Goal: Check status: Check status

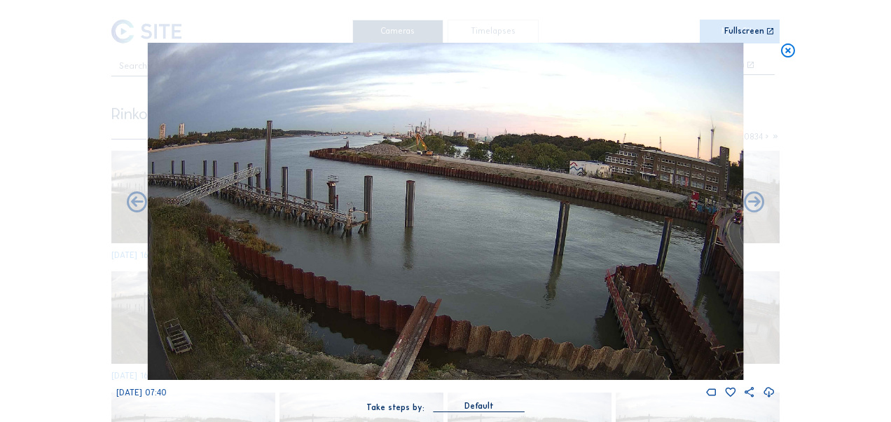
click at [790, 46] on icon at bounding box center [788, 51] width 16 height 17
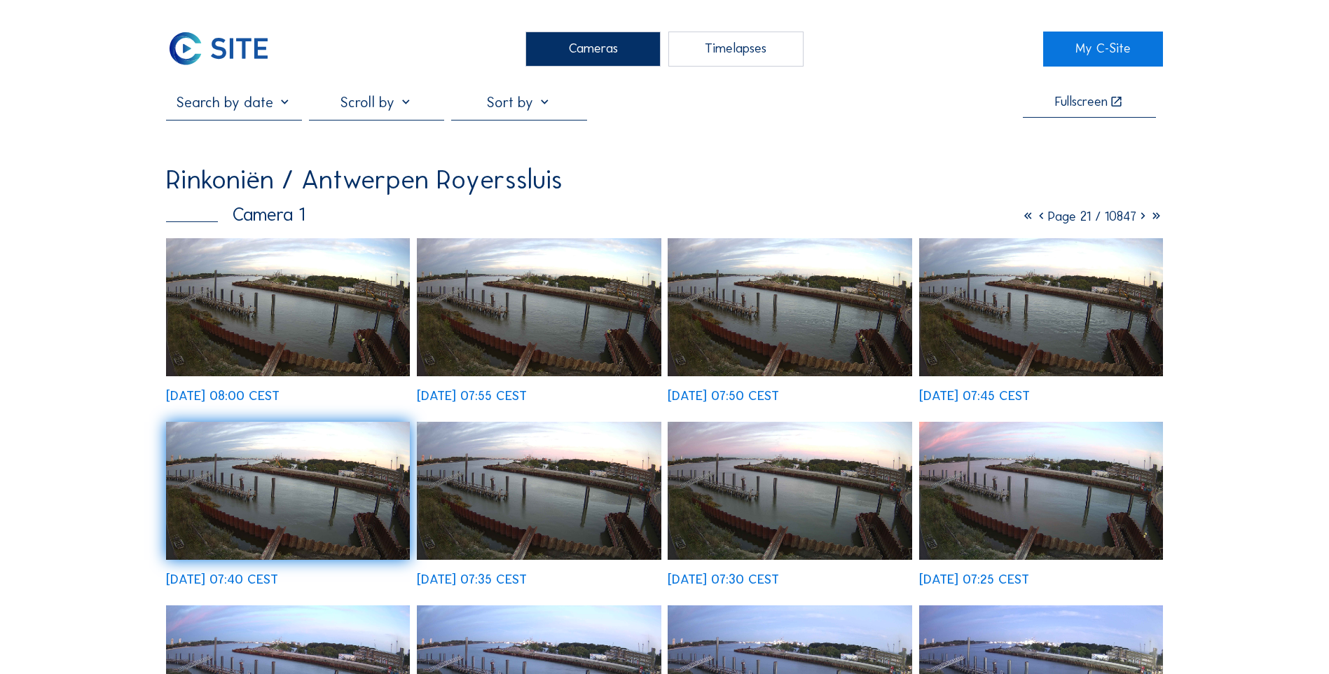
click at [891, 221] on icon at bounding box center [1028, 216] width 13 height 16
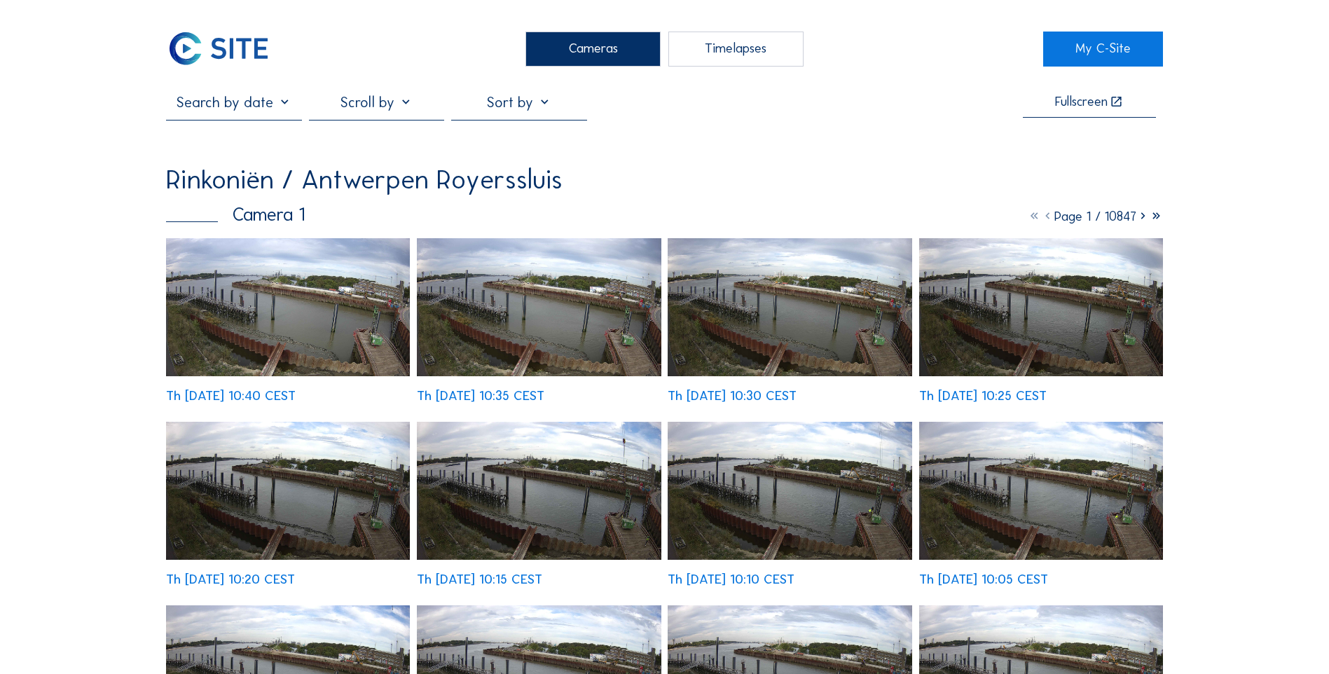
click at [308, 325] on img at bounding box center [288, 307] width 244 height 138
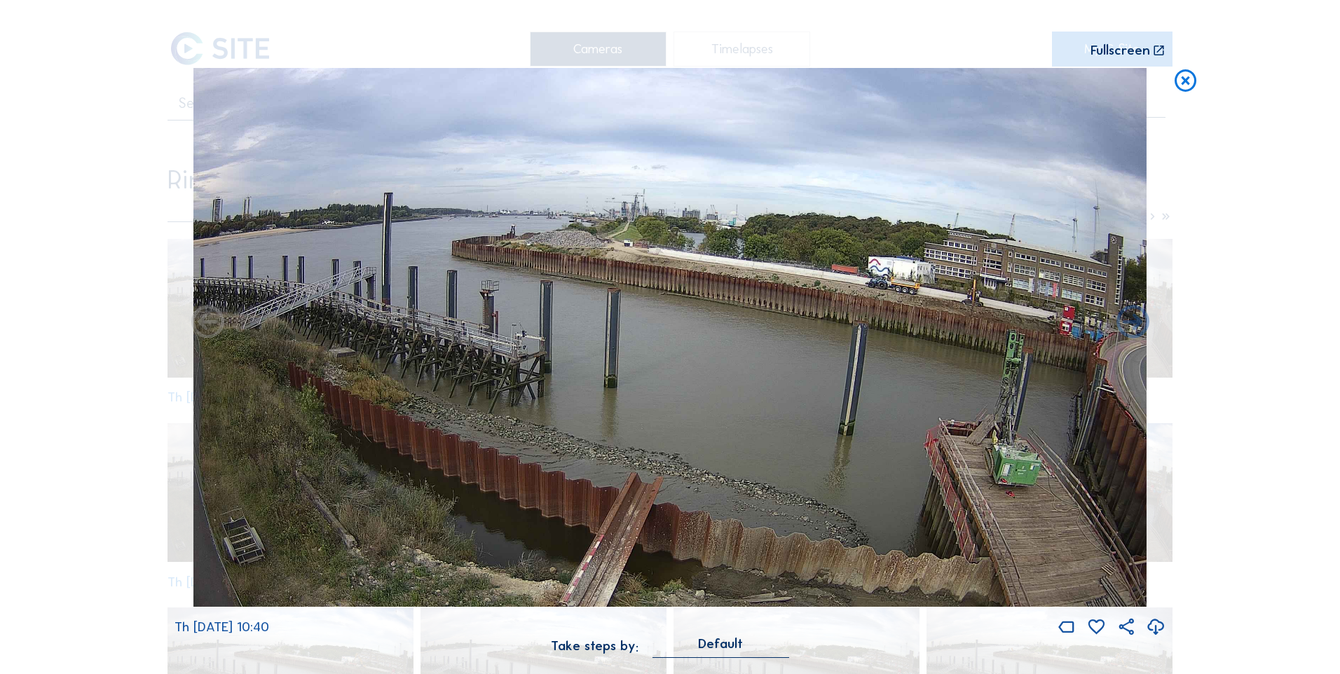
click at [891, 291] on img at bounding box center [670, 337] width 954 height 539
click at [891, 88] on icon at bounding box center [1185, 81] width 27 height 27
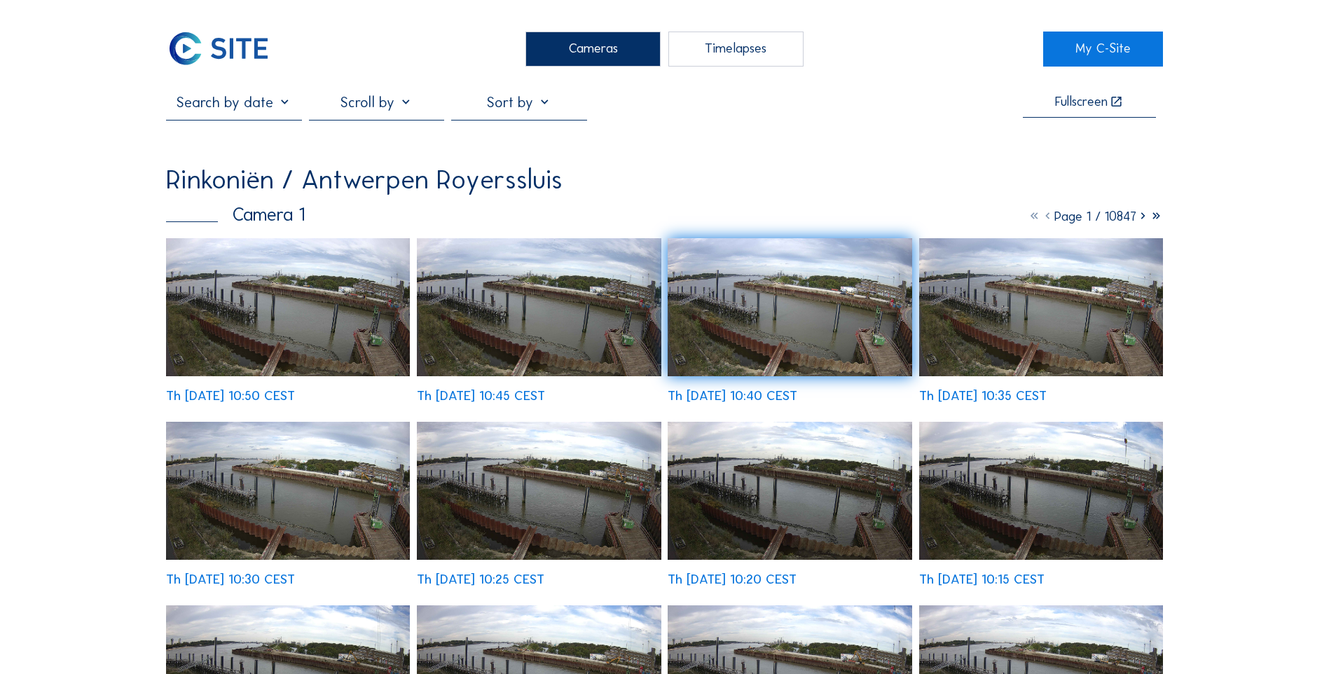
click at [330, 338] on img at bounding box center [288, 307] width 244 height 138
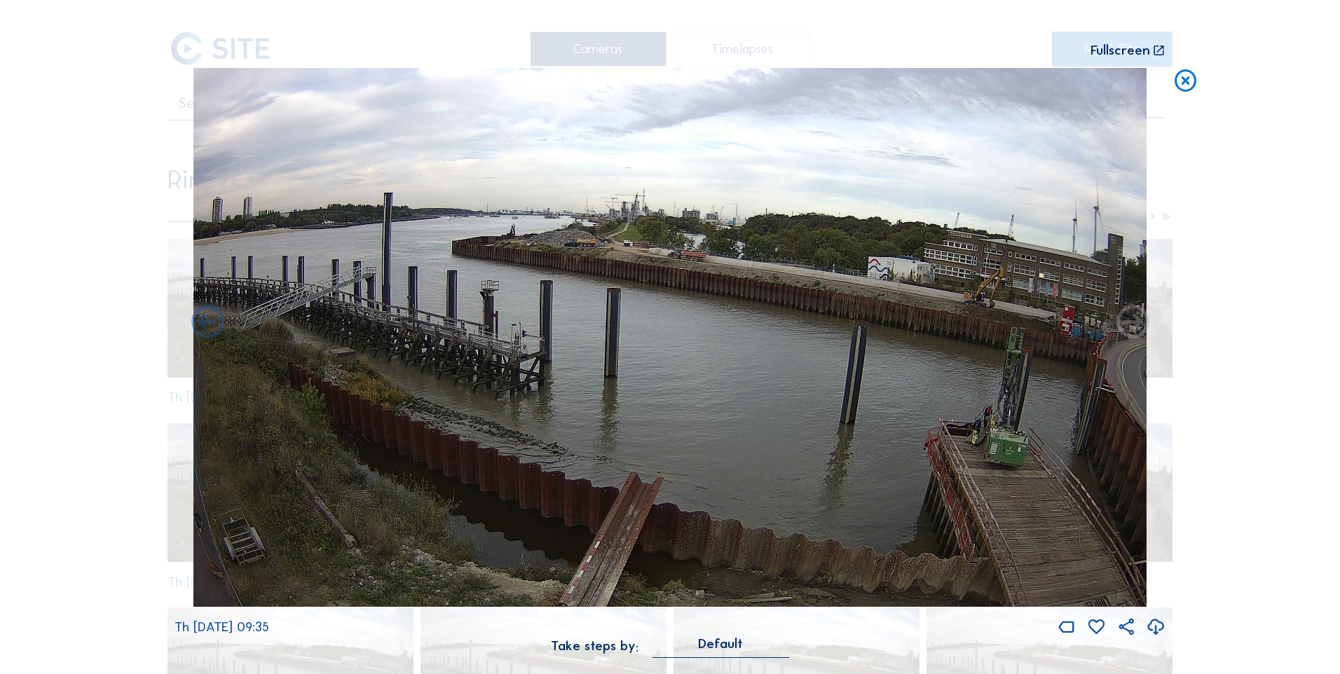
click at [891, 88] on icon at bounding box center [1185, 81] width 27 height 27
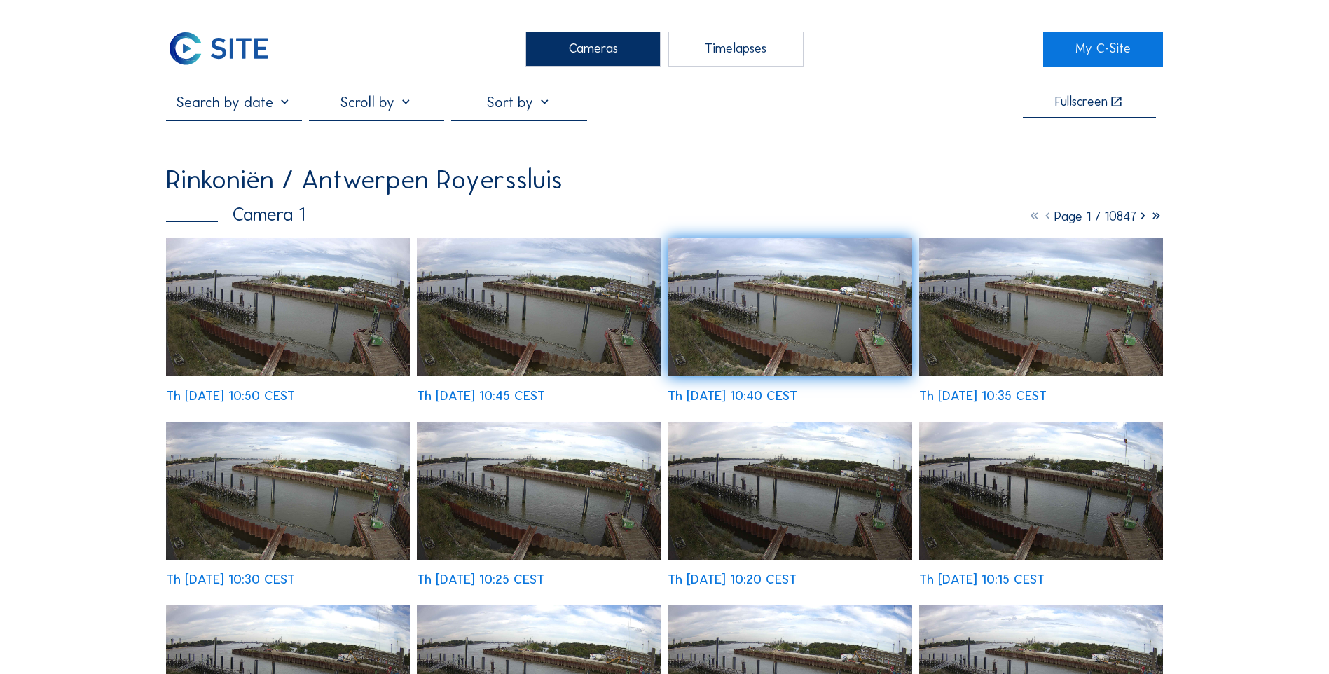
click at [249, 102] on input "text" at bounding box center [233, 102] width 135 height 18
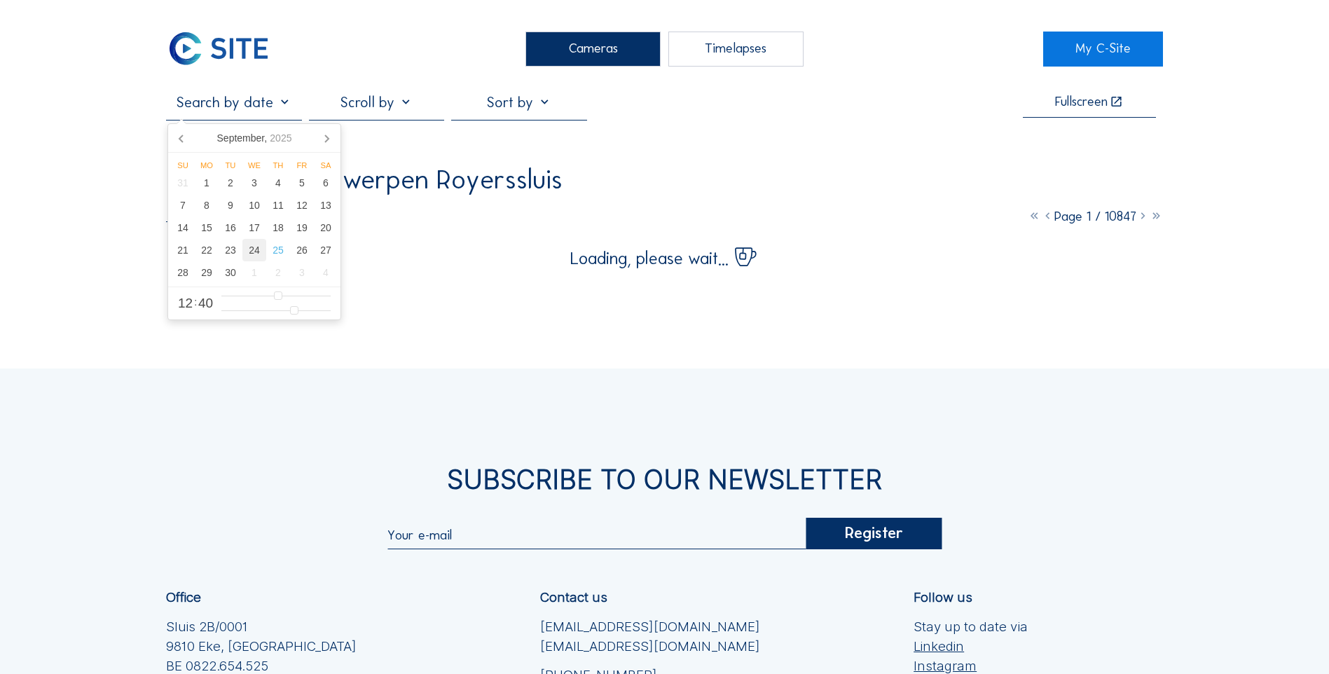
click at [254, 258] on div "24" at bounding box center [254, 250] width 24 height 22
type input "[DATE] 12:40"
click at [891, 158] on div "Cameras Timelapses My C-Site [DATE] 12:40 Fullscreen Rinkoniën / Antwerpen Roye…" at bounding box center [664, 451] width 1329 height 902
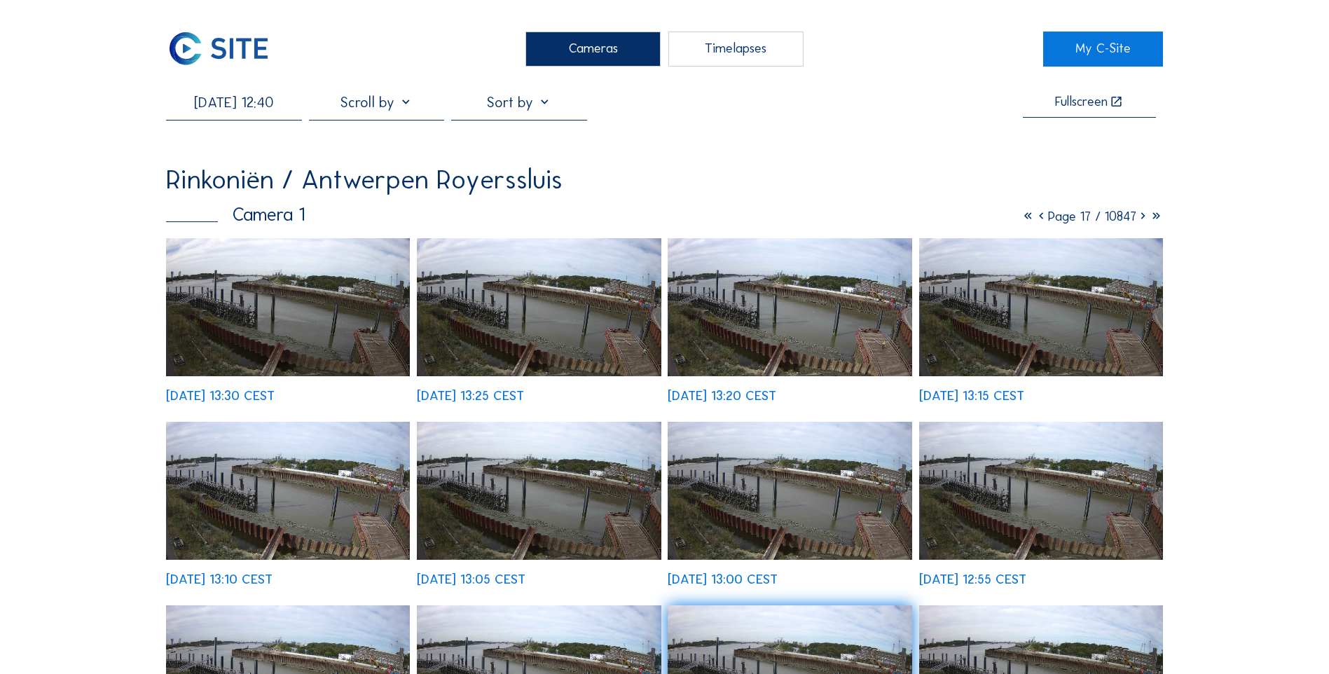
click at [789, 421] on img at bounding box center [790, 491] width 244 height 138
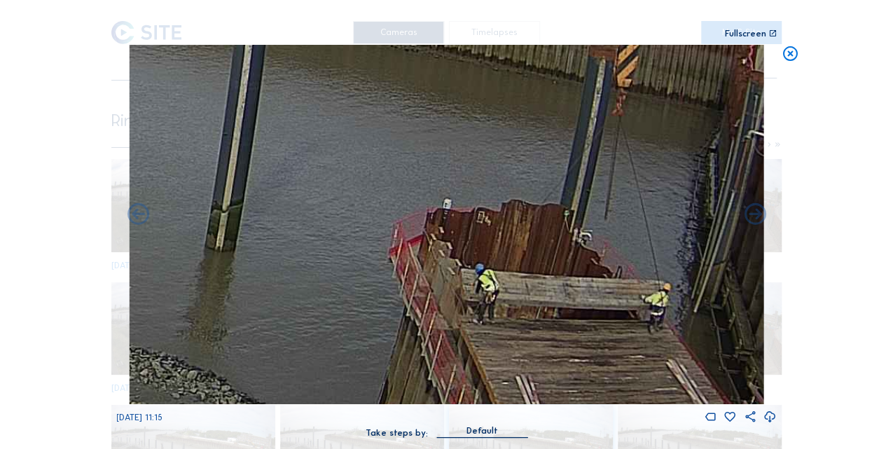
drag, startPoint x: 673, startPoint y: 312, endPoint x: 582, endPoint y: 236, distance: 118.9
click at [584, 236] on img at bounding box center [446, 224] width 635 height 359
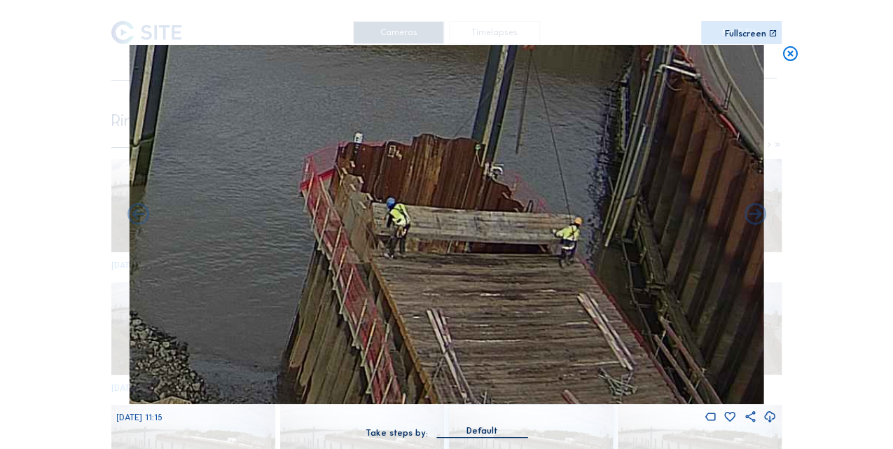
drag, startPoint x: 666, startPoint y: 319, endPoint x: 591, endPoint y: 264, distance: 93.2
click at [591, 264] on img at bounding box center [446, 224] width 635 height 359
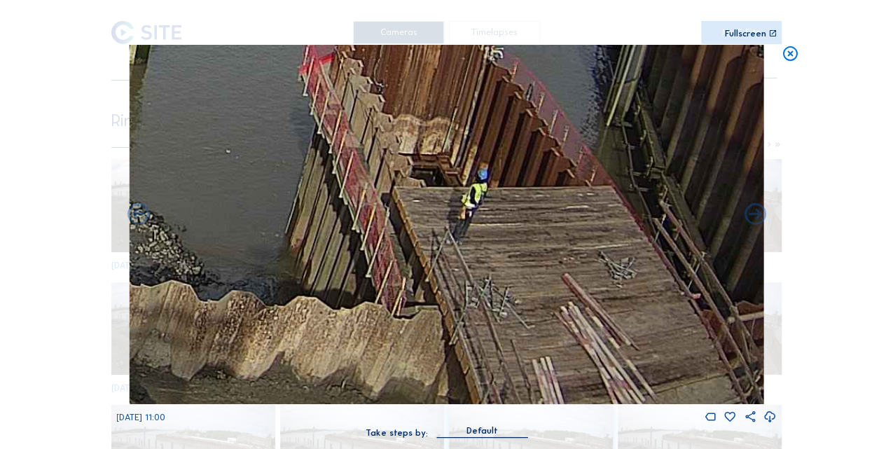
drag, startPoint x: 587, startPoint y: 296, endPoint x: 465, endPoint y: 180, distance: 168.5
click at [465, 180] on img at bounding box center [446, 224] width 635 height 359
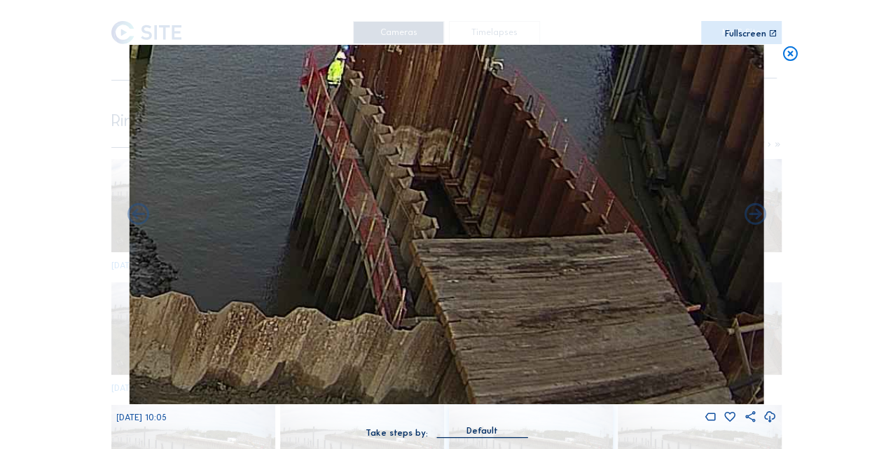
drag, startPoint x: 577, startPoint y: 298, endPoint x: 566, endPoint y: 263, distance: 37.4
click at [566, 263] on img at bounding box center [446, 224] width 635 height 359
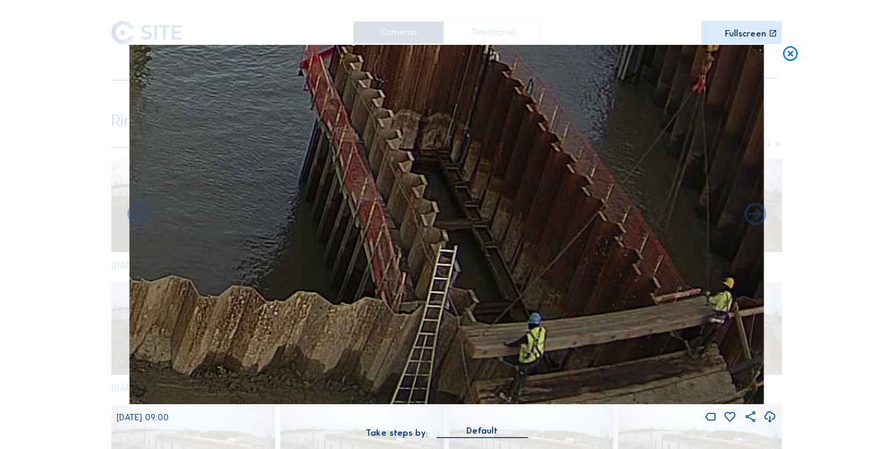
drag, startPoint x: 583, startPoint y: 305, endPoint x: 525, endPoint y: 147, distance: 168.4
click at [525, 147] on img at bounding box center [446, 224] width 635 height 359
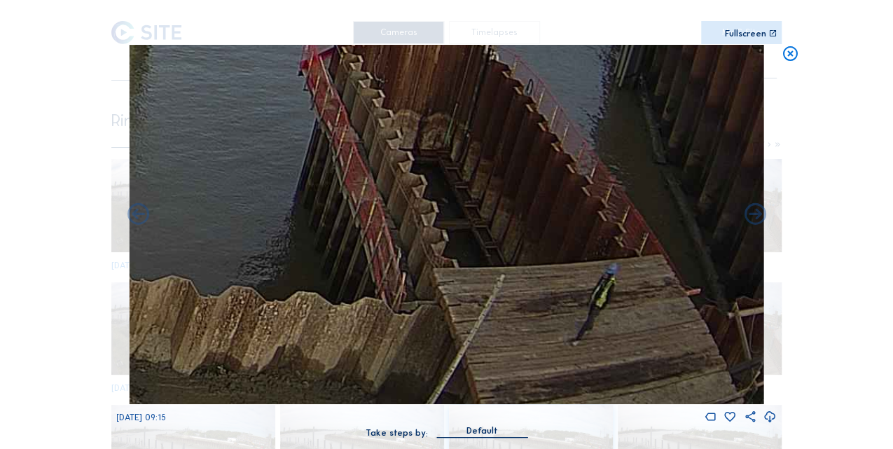
click at [792, 55] on icon at bounding box center [790, 54] width 18 height 18
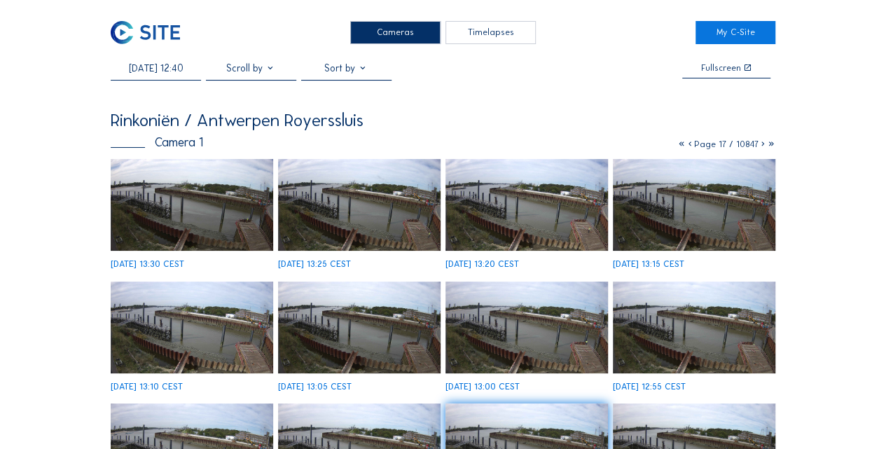
click at [158, 40] on img at bounding box center [145, 32] width 69 height 23
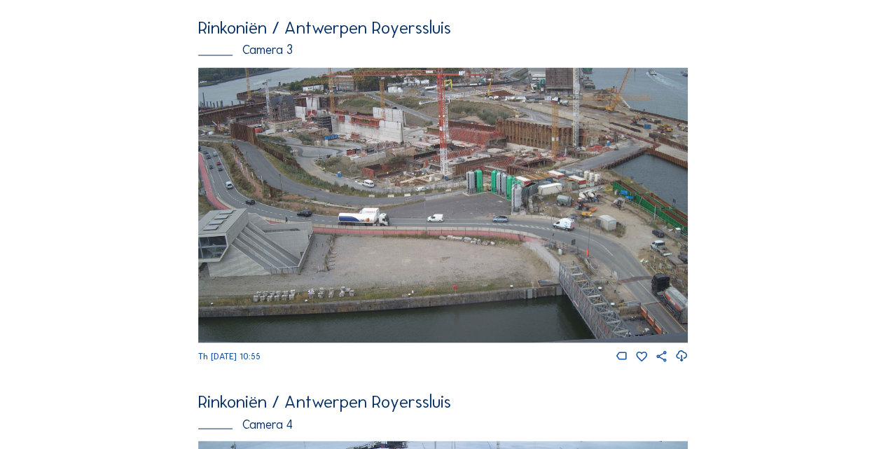
scroll to position [1499, 0]
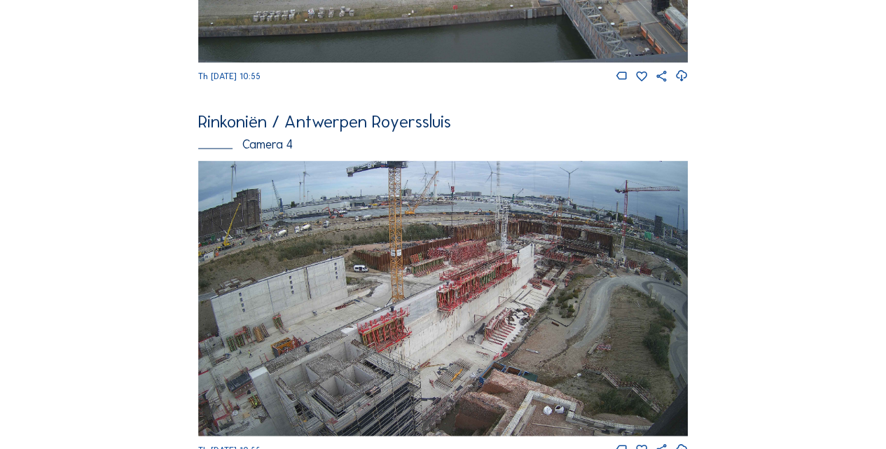
click at [347, 348] on img at bounding box center [443, 298] width 490 height 275
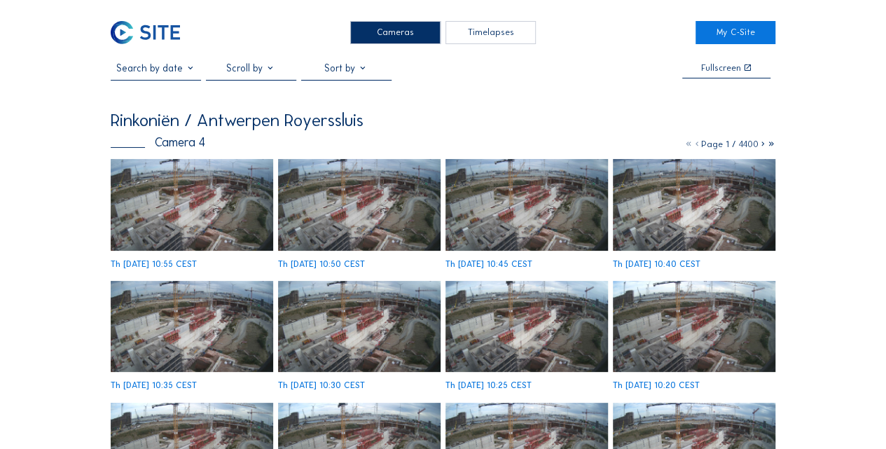
click at [157, 69] on input "text" at bounding box center [156, 68] width 90 height 12
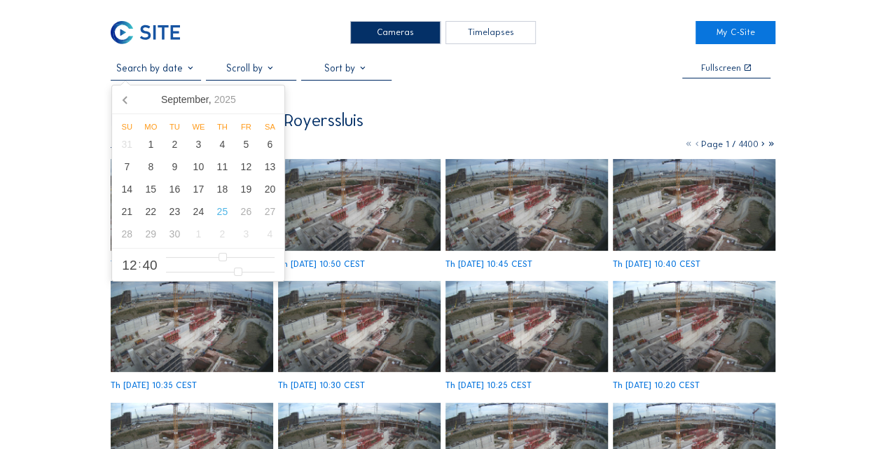
click at [720, 84] on div "Fullscreen Rinkoniën / [GEOGRAPHIC_DATA] [GEOGRAPHIC_DATA] Camera 4 Page 1 / 44…" at bounding box center [443, 348] width 665 height 572
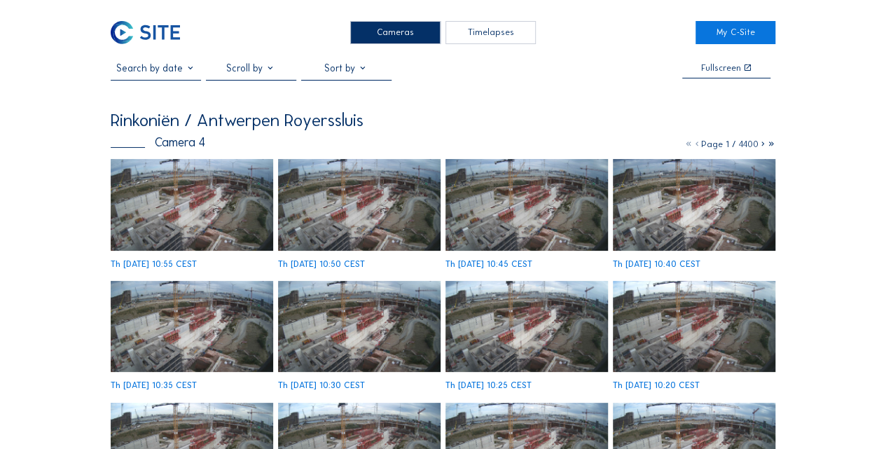
click at [217, 218] on img at bounding box center [192, 205] width 163 height 92
